Goal: Find specific page/section

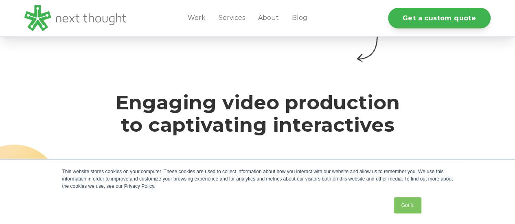
scroll to position [580, 0]
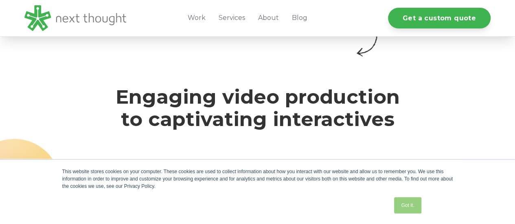
click at [407, 205] on link "Got it." at bounding box center [407, 206] width 27 height 16
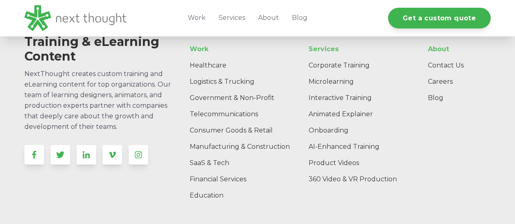
scroll to position [2444, 0]
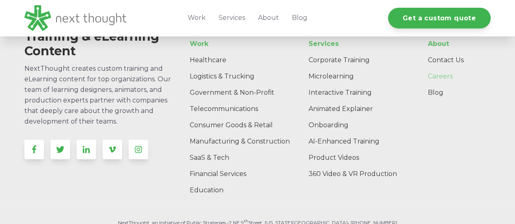
click at [446, 70] on link "Careers" at bounding box center [456, 76] width 70 height 16
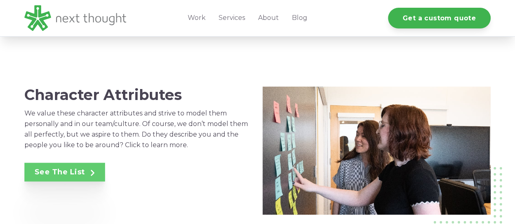
scroll to position [546, 0]
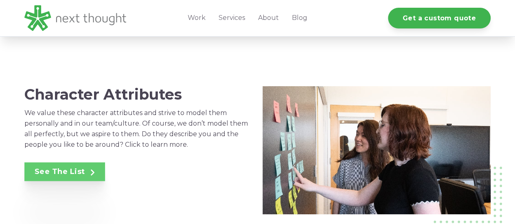
click at [68, 170] on link "See The List" at bounding box center [64, 172] width 81 height 19
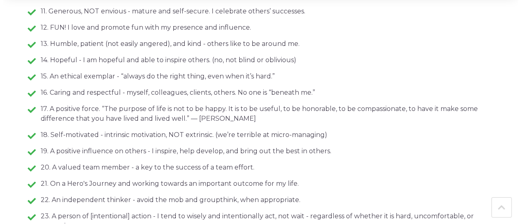
scroll to position [519, 0]
